Goal: Navigation & Orientation: Find specific page/section

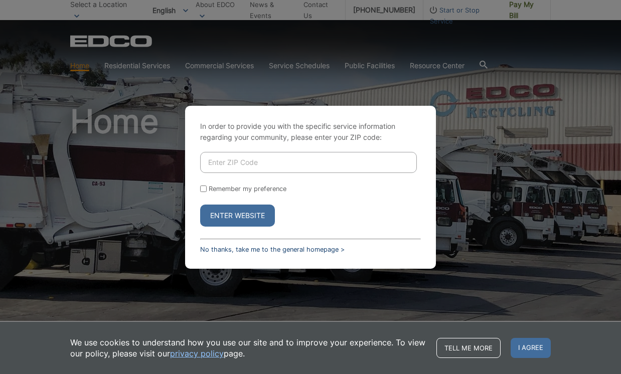
click at [268, 246] on link "No thanks, take me to the general homepage >" at bounding box center [272, 250] width 145 height 8
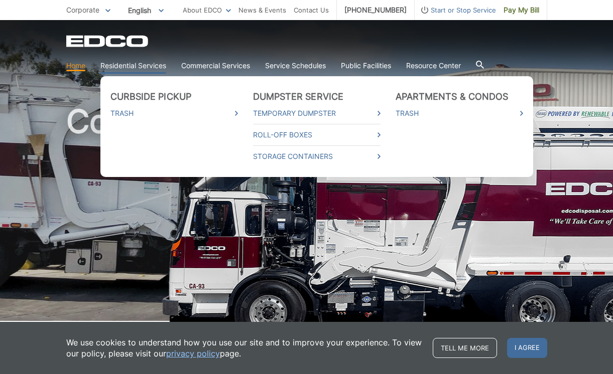
click at [125, 69] on link "Residential Services" at bounding box center [133, 65] width 66 height 11
